Goal: Transaction & Acquisition: Purchase product/service

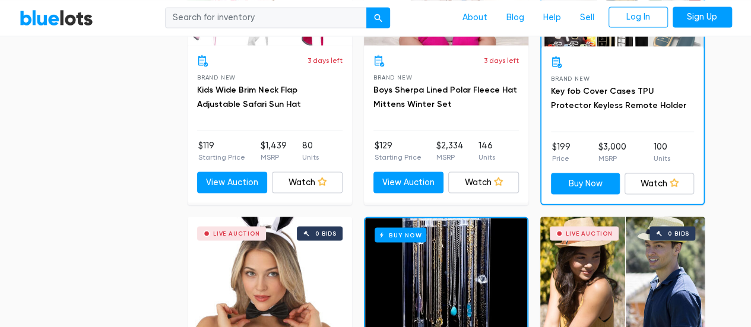
scroll to position [950, 0]
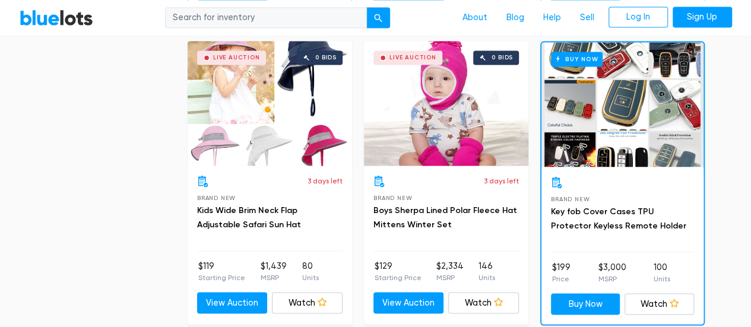
click at [248, 8] on input "search" at bounding box center [266, 17] width 202 height 21
type input "power tools"
click at [366, 7] on button "submit" at bounding box center [378, 17] width 24 height 21
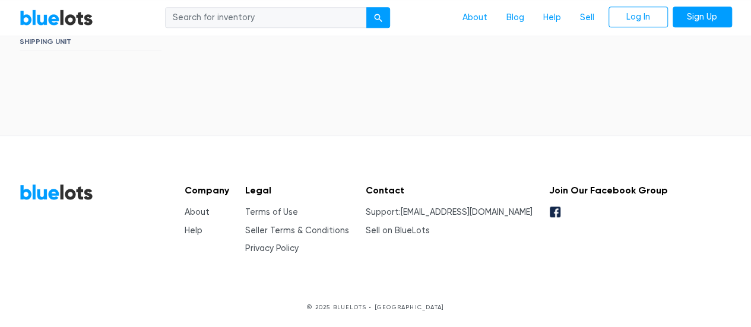
scroll to position [198, 0]
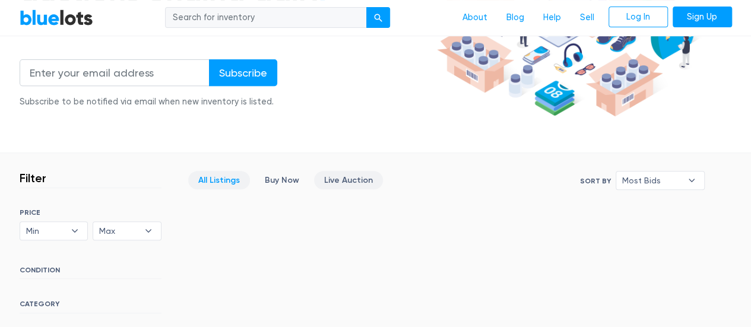
click at [339, 172] on link "Live Auction" at bounding box center [348, 180] width 69 height 18
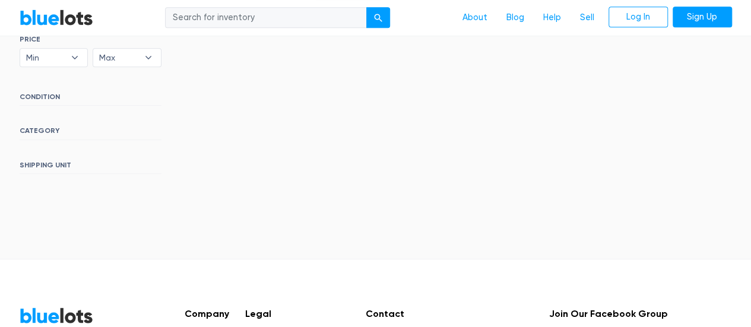
scroll to position [356, 0]
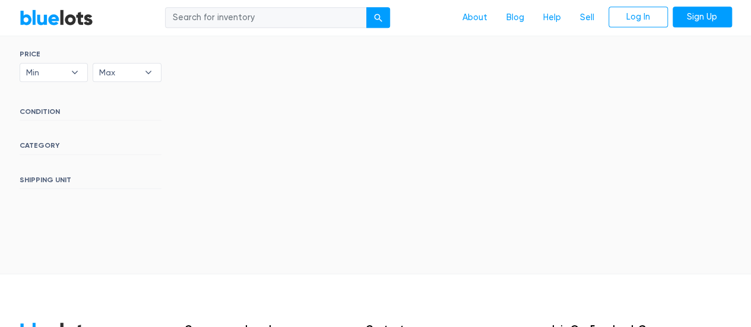
click at [58, 144] on h6 "CATEGORY" at bounding box center [91, 147] width 142 height 13
click at [52, 144] on h6 "CATEGORY" at bounding box center [91, 147] width 142 height 13
drag, startPoint x: 55, startPoint y: 144, endPoint x: 64, endPoint y: 141, distance: 9.8
click at [55, 144] on h6 "CATEGORY" at bounding box center [91, 147] width 142 height 13
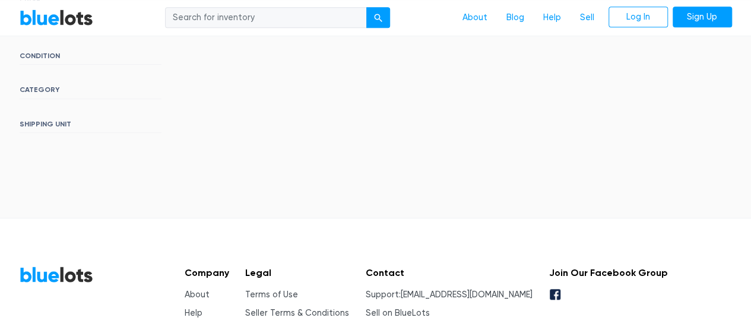
scroll to position [238, 0]
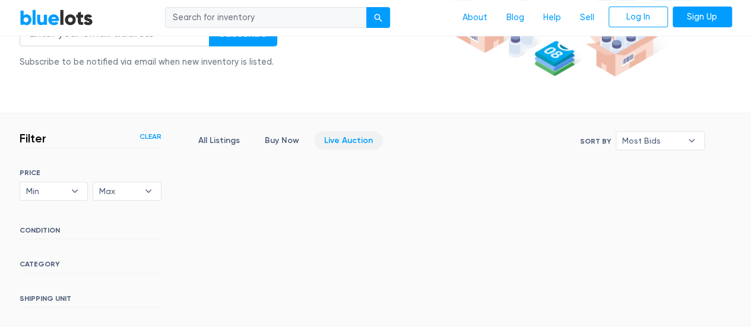
click at [149, 138] on link "Clear" at bounding box center [151, 136] width 22 height 11
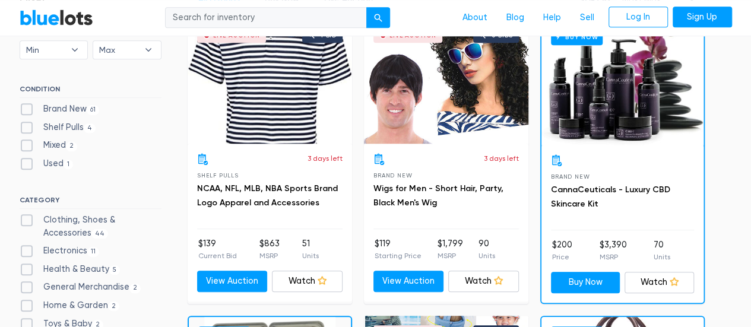
scroll to position [438, 0]
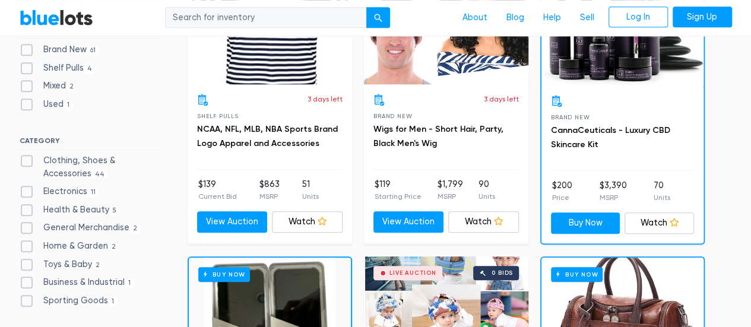
click at [26, 189] on label "Electronics 11" at bounding box center [60, 191] width 80 height 13
click at [26, 189] on input "Electronics 11" at bounding box center [24, 189] width 8 height 8
checkbox input "true"
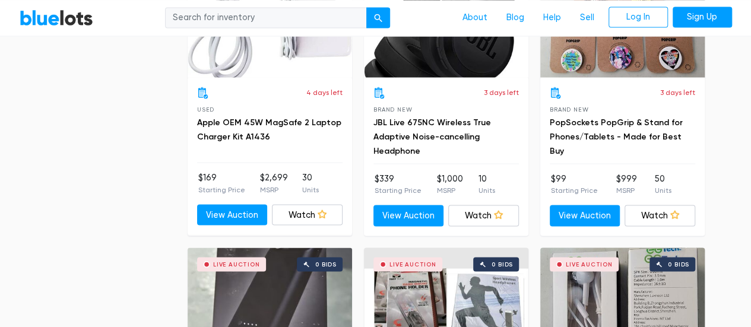
scroll to position [913, 0]
